Goal: Complete application form

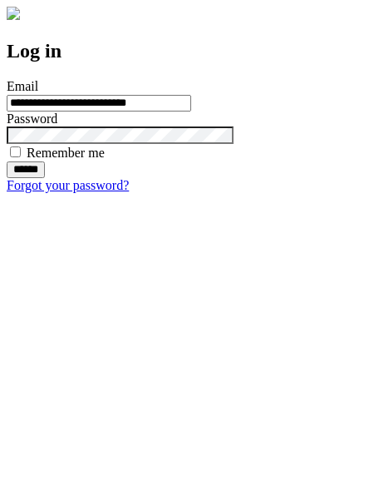
type input "**********"
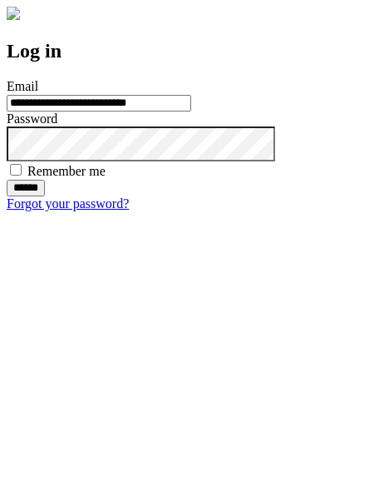
click at [45, 196] on input "******" at bounding box center [26, 188] width 38 height 17
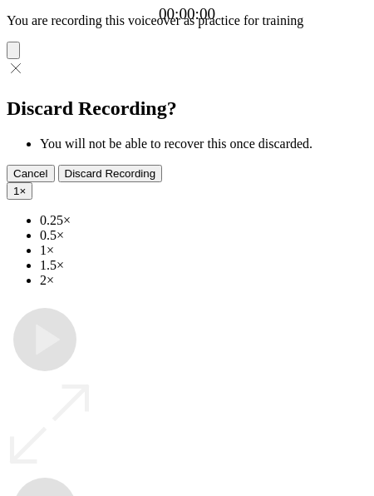
type input "**********"
